Goal: Information Seeking & Learning: Compare options

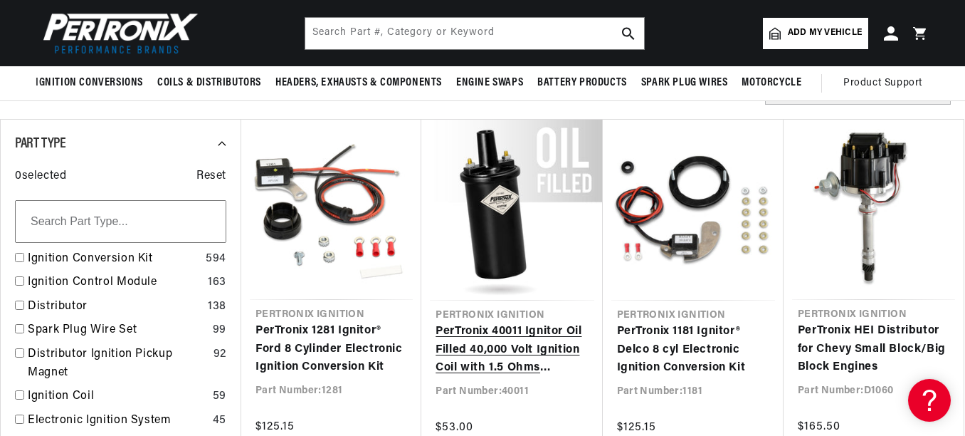
scroll to position [0, 431]
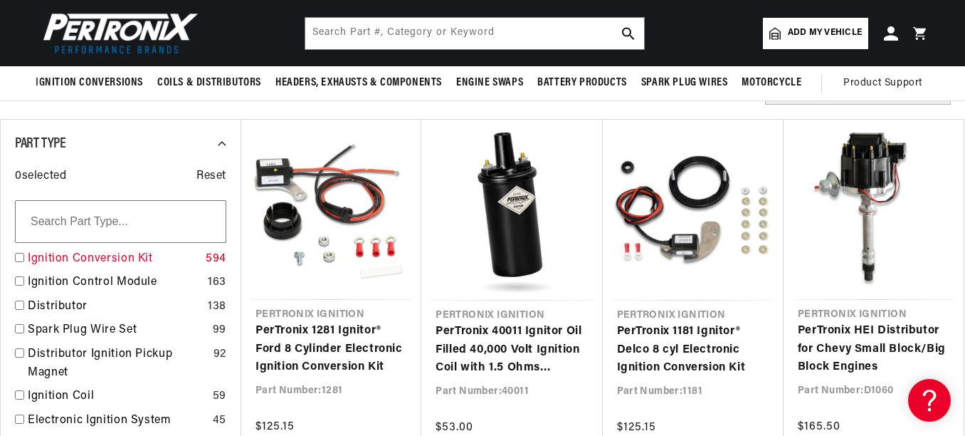
click at [23, 254] on input "checkbox" at bounding box center [19, 257] width 9 height 9
checkbox input "true"
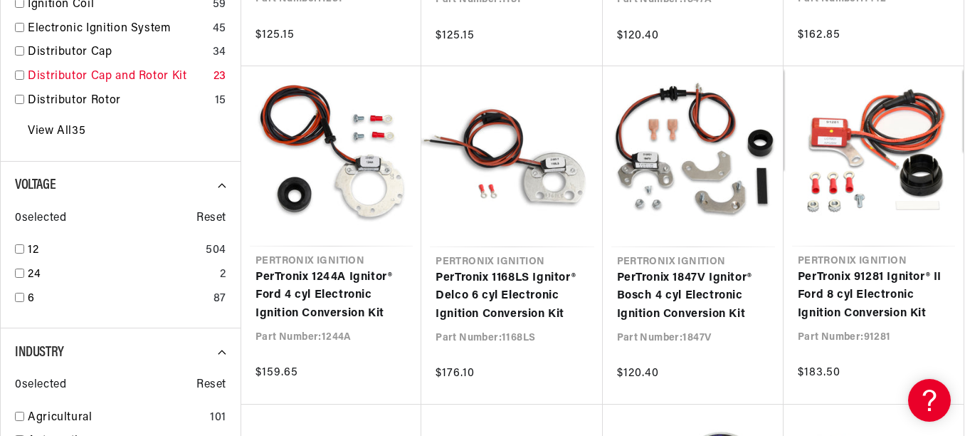
scroll to position [854, 0]
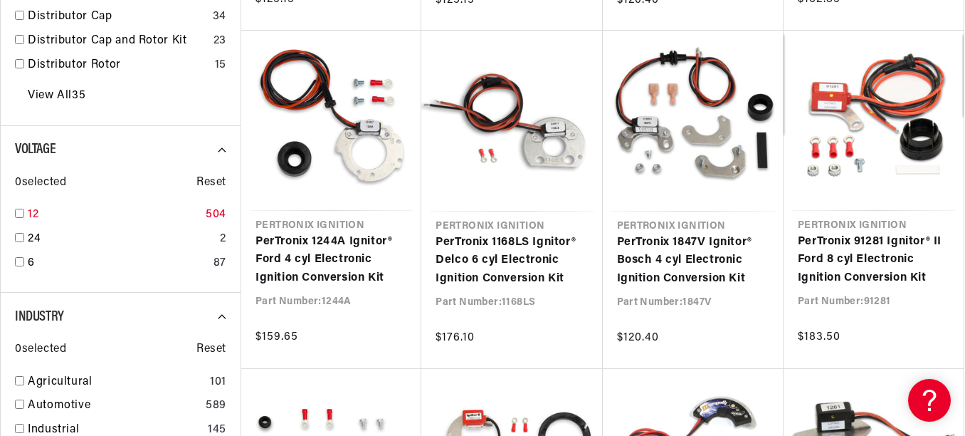
click at [22, 211] on input "checkbox" at bounding box center [19, 213] width 9 height 9
checkbox input "true"
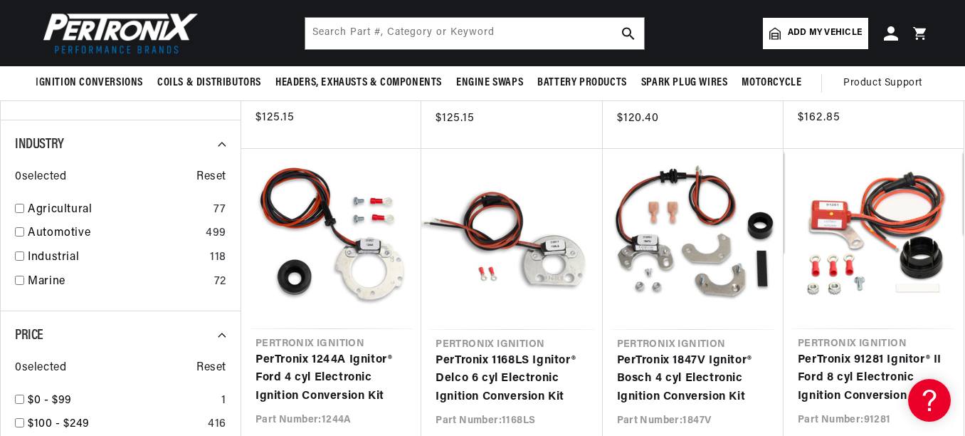
scroll to position [712, 0]
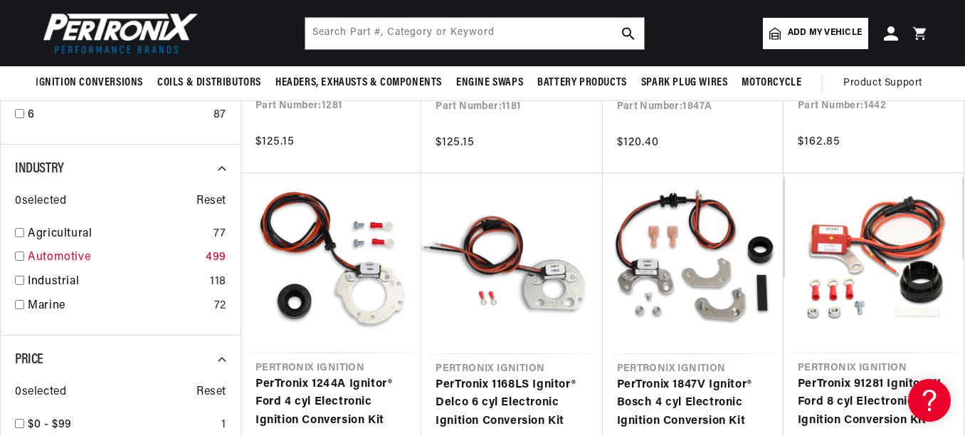
click at [21, 253] on input "checkbox" at bounding box center [19, 255] width 9 height 9
checkbox input "true"
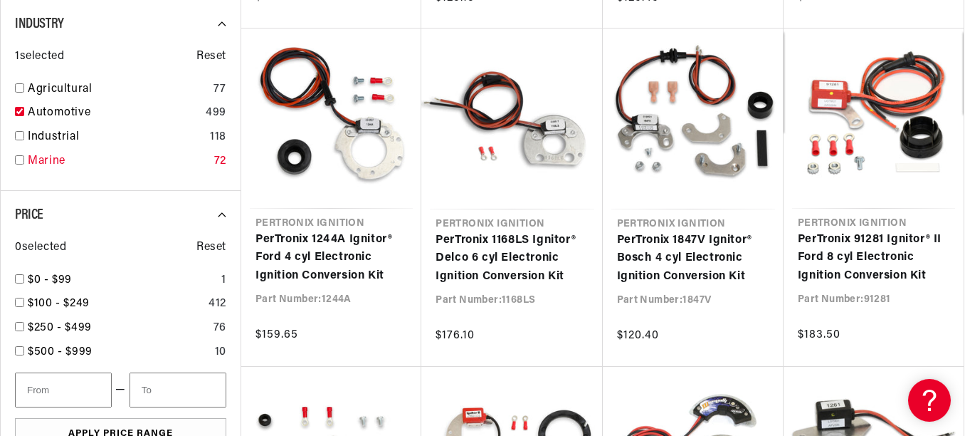
scroll to position [0, 431]
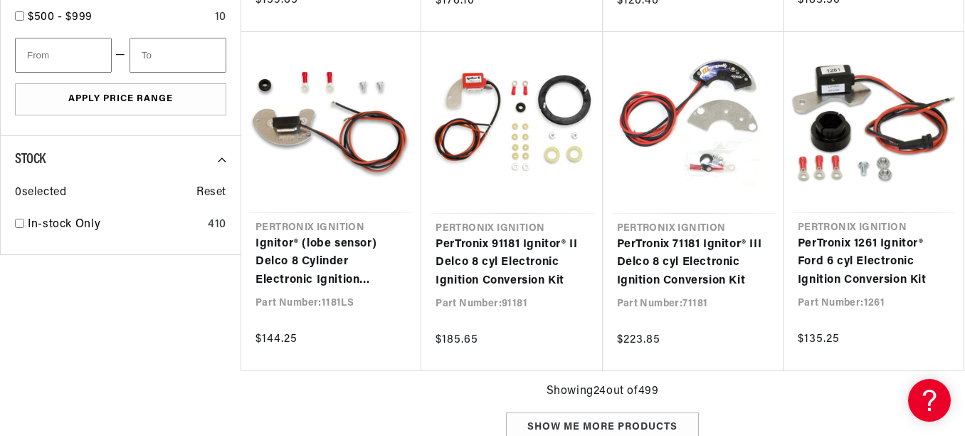
scroll to position [1210, 0]
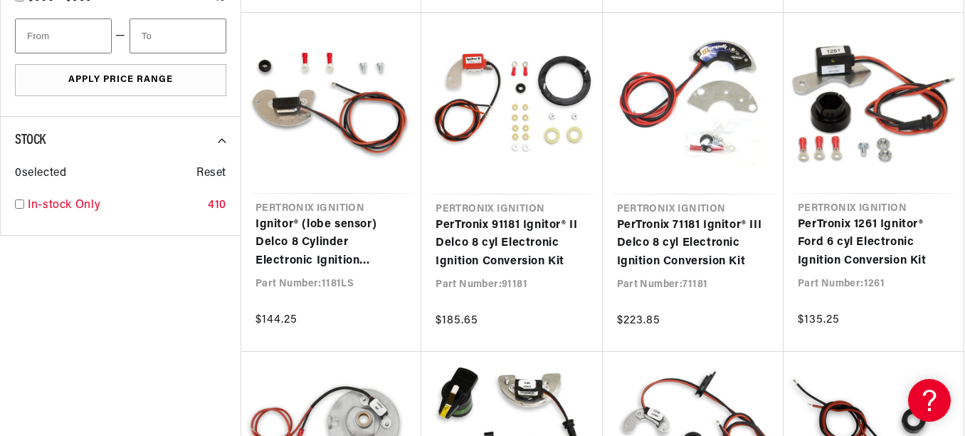
click at [20, 204] on input "checkbox" at bounding box center [19, 203] width 9 height 9
checkbox input "true"
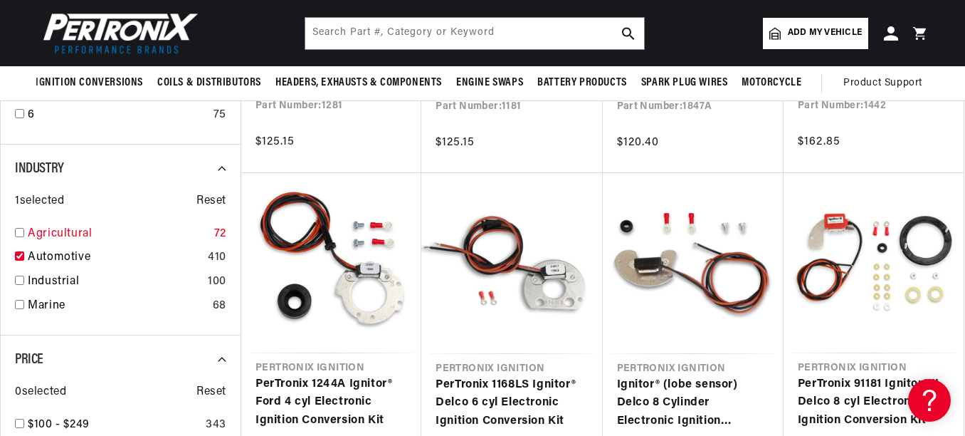
scroll to position [0, 431]
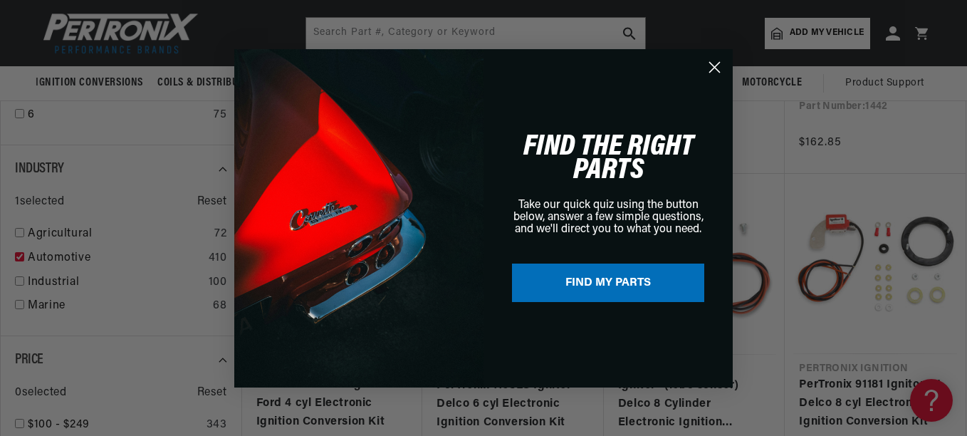
click at [713, 65] on icon "Close dialog" at bounding box center [715, 67] width 10 height 10
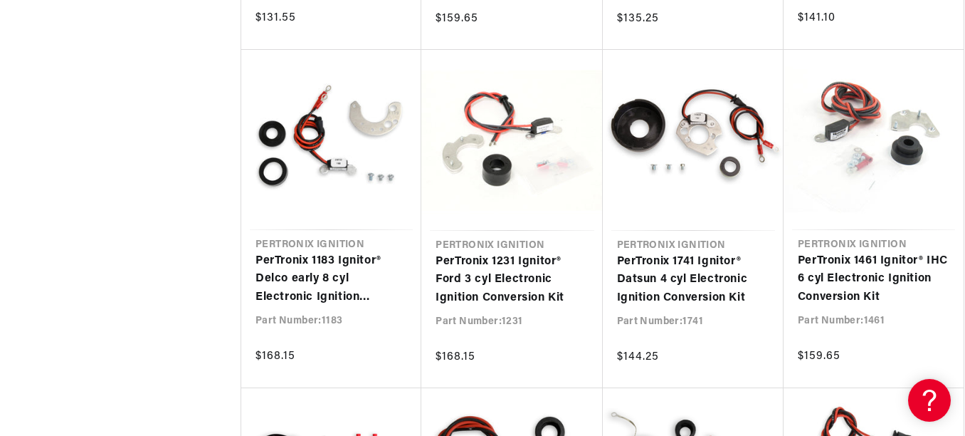
scroll to position [0, 0]
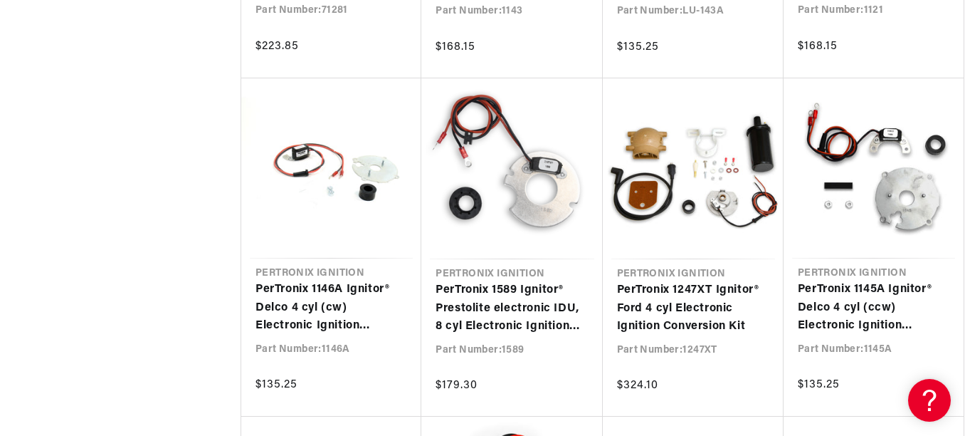
scroll to position [0, 431]
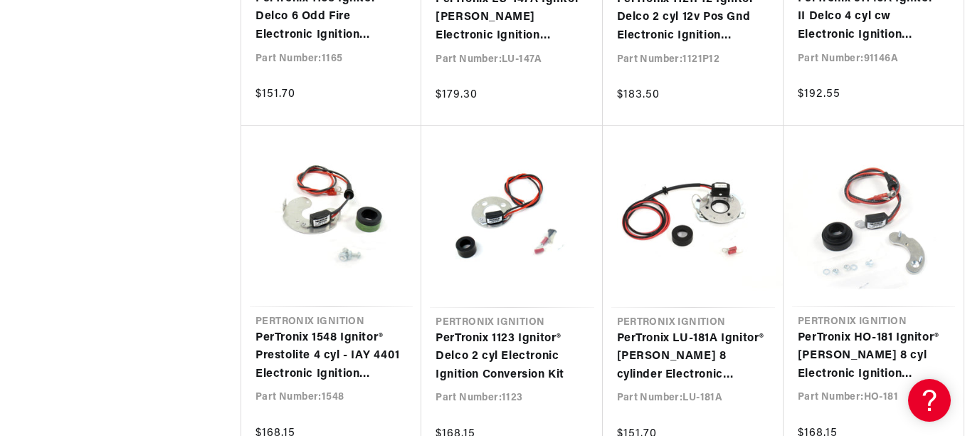
scroll to position [0, 431]
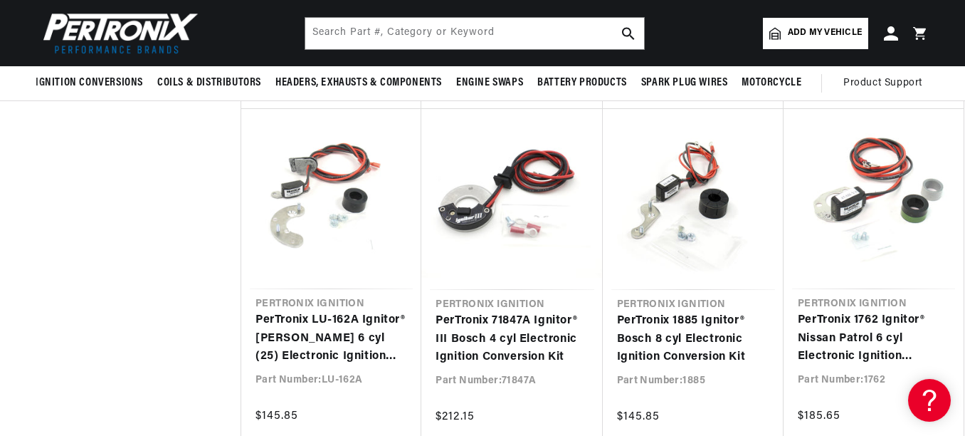
scroll to position [0, 358]
